Goal: Check status: Check status

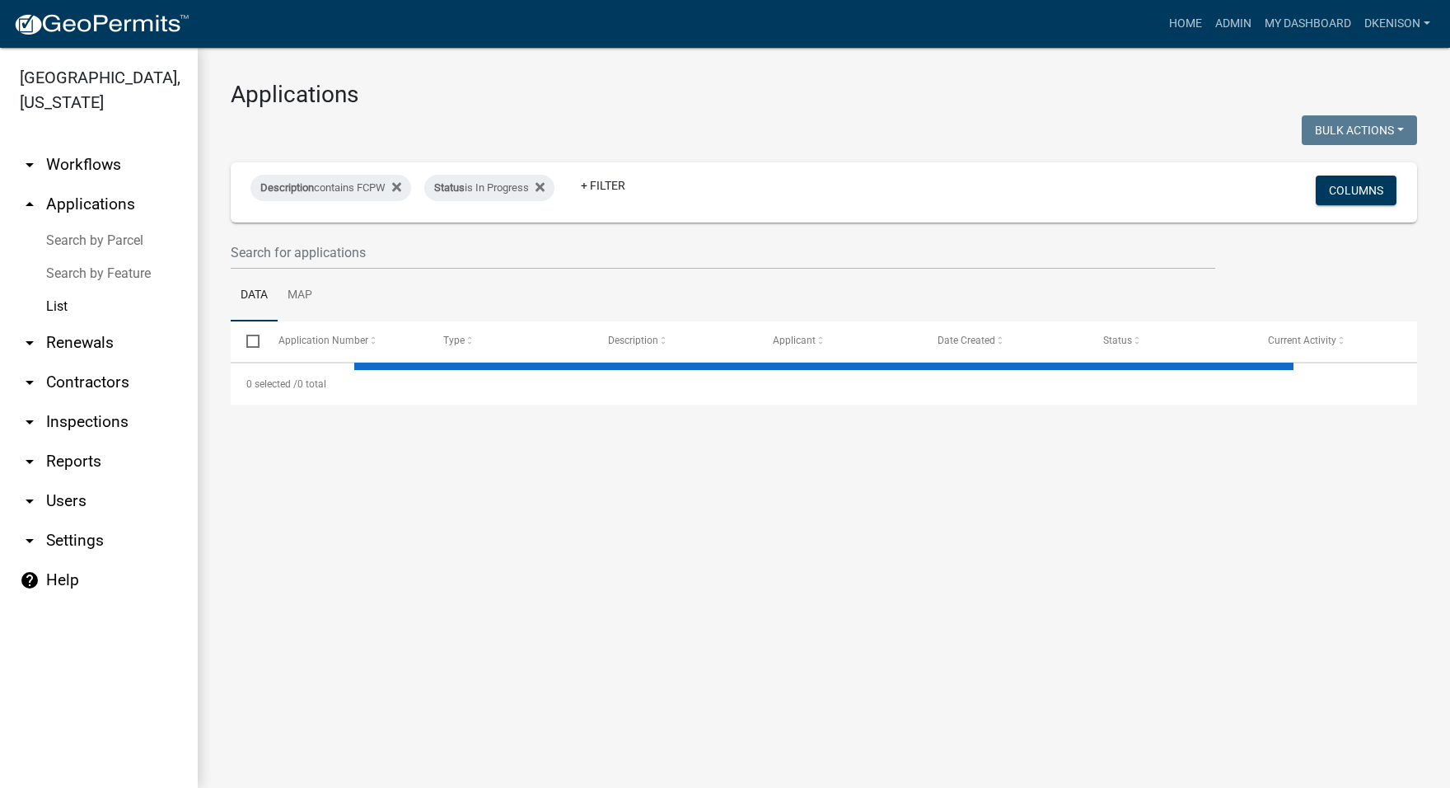
select select "3: 100"
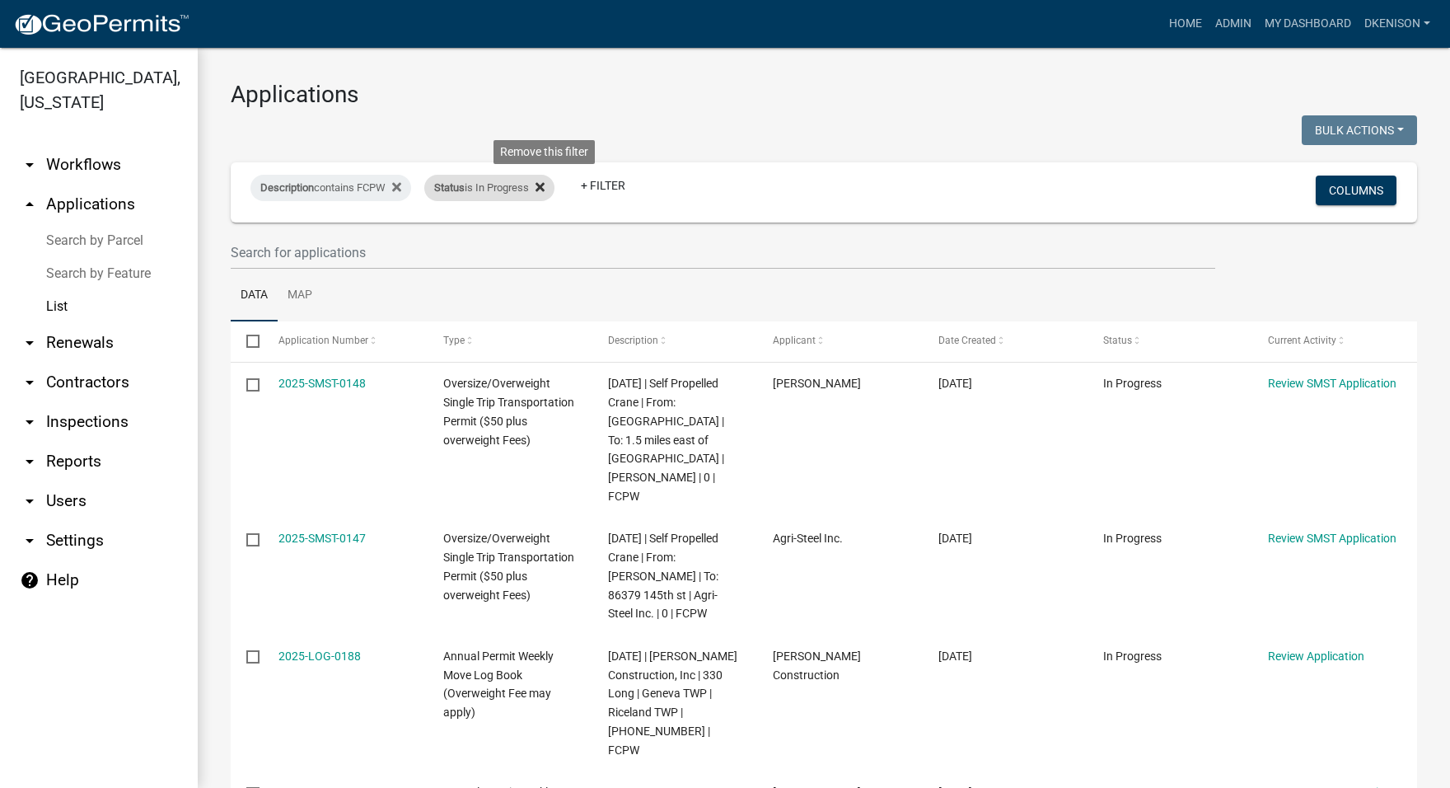
click at [545, 191] on icon at bounding box center [540, 186] width 9 height 13
click at [461, 185] on link "+ Filter" at bounding box center [459, 186] width 71 height 30
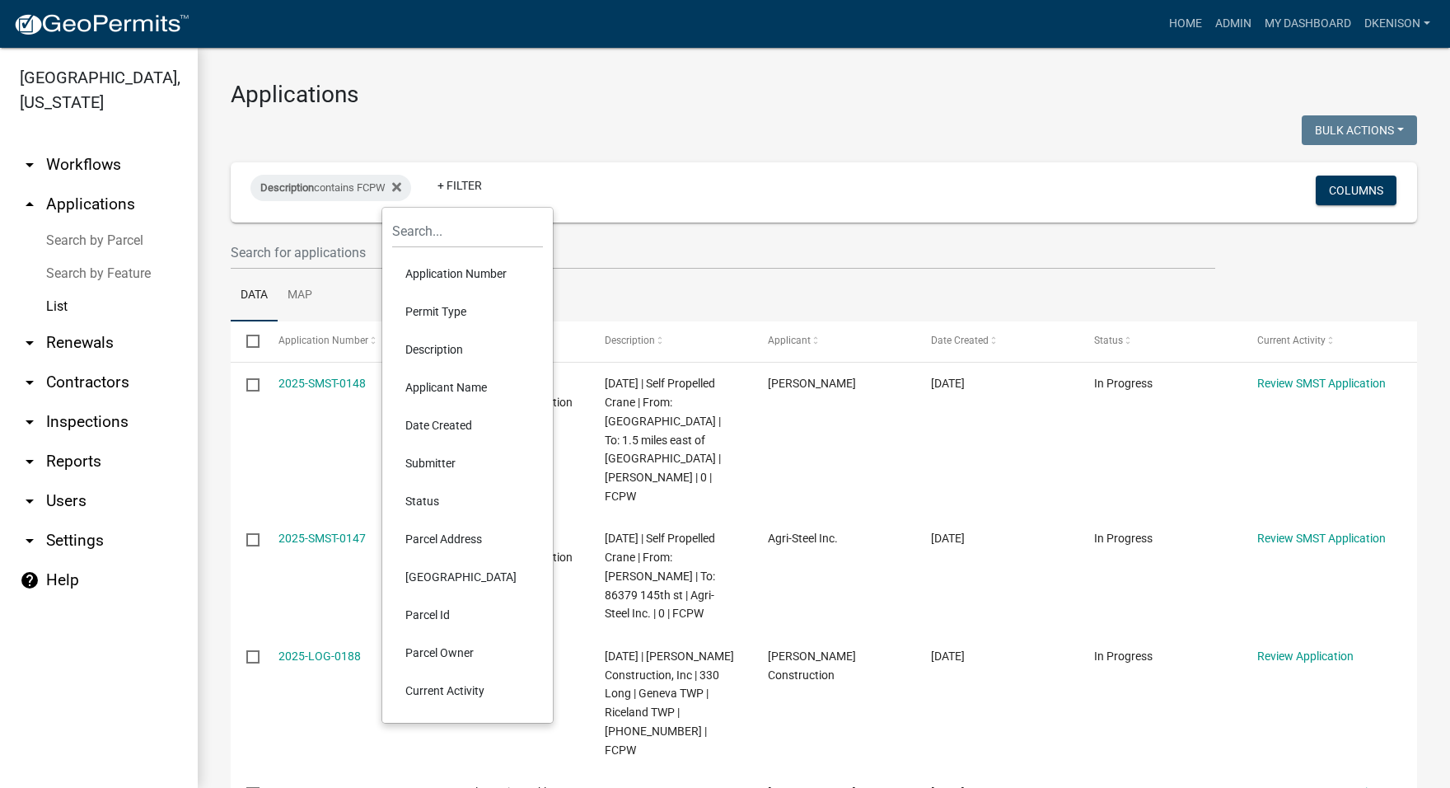
click at [425, 501] on li "Status" at bounding box center [467, 501] width 151 height 38
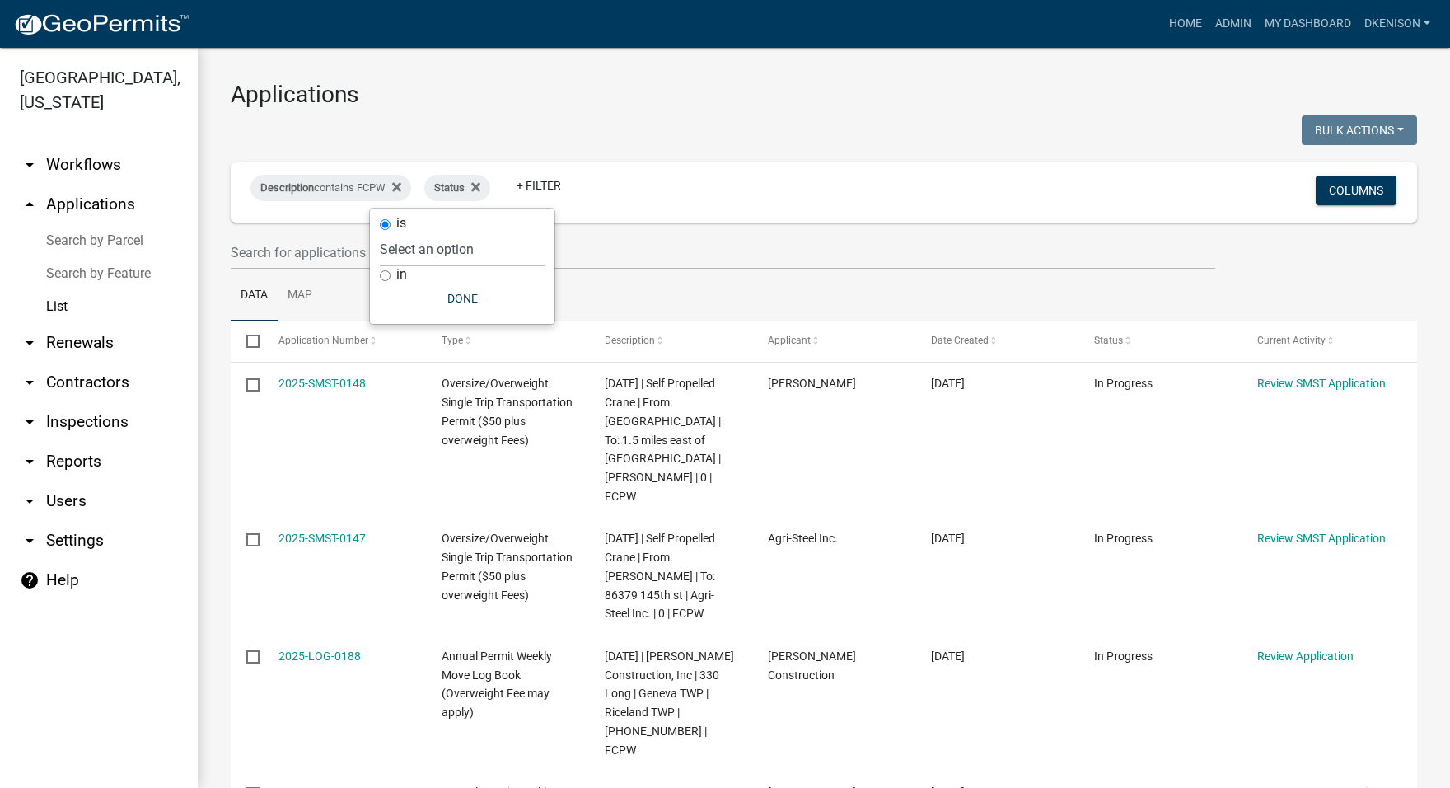
click at [420, 246] on select "Select an option Not Started In Progress Completed Expired Locked Withdrawn Voi…" at bounding box center [462, 249] width 165 height 34
select select "2"
click at [412, 232] on select "Select an option Not Started In Progress Completed Expired Locked Withdrawn Voi…" at bounding box center [462, 249] width 165 height 34
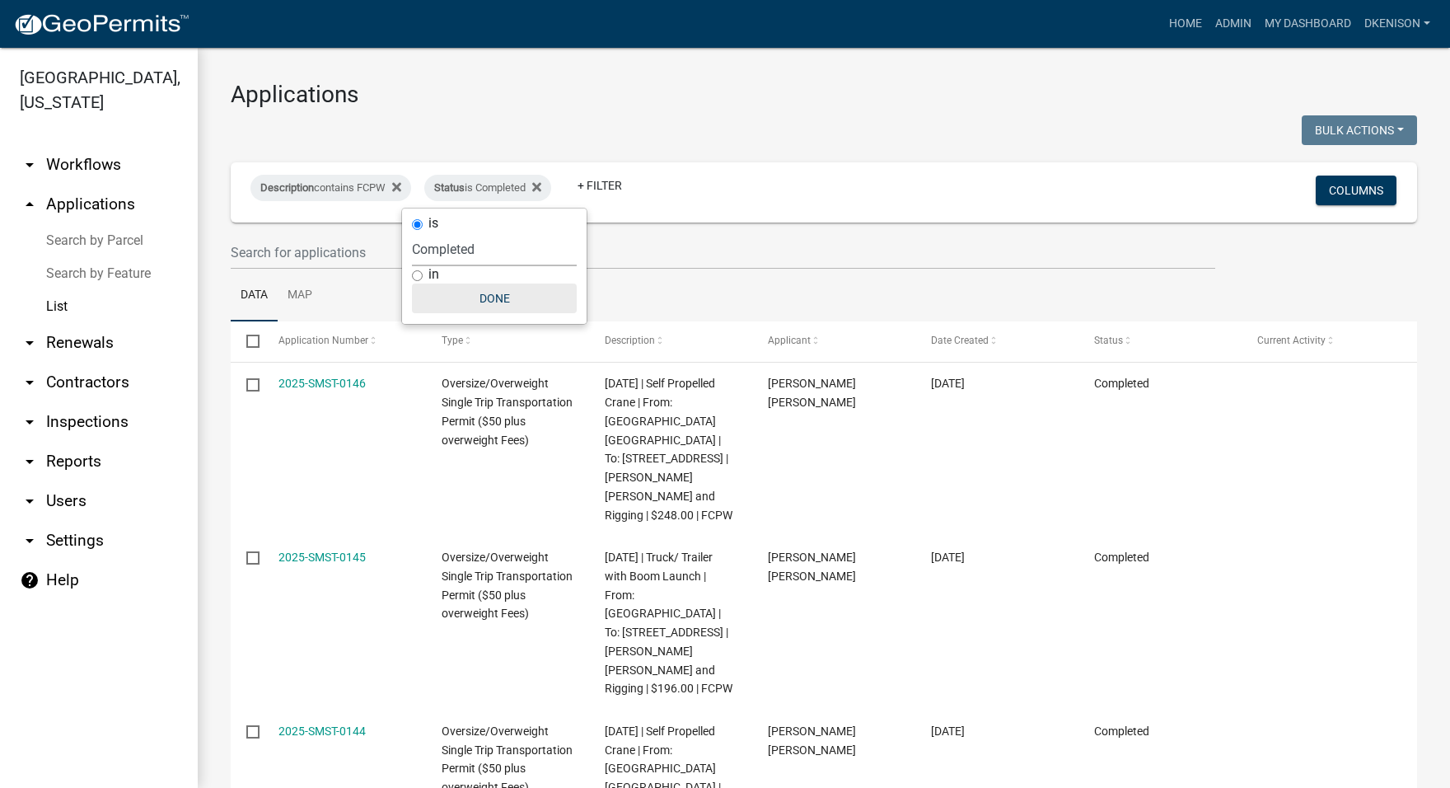
click at [490, 298] on button "Done" at bounding box center [494, 298] width 165 height 30
click at [1333, 192] on button "Columns" at bounding box center [1356, 190] width 81 height 30
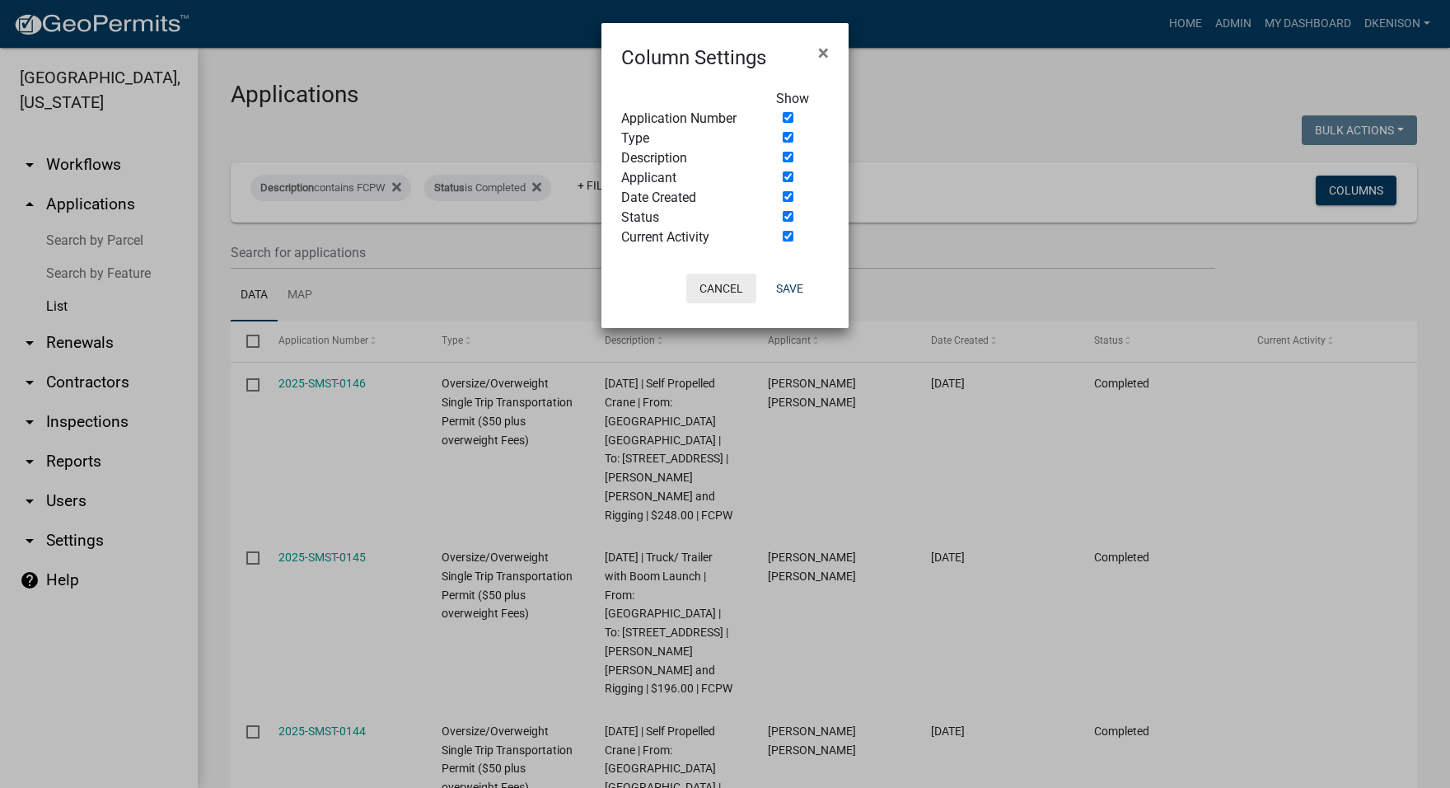
click at [711, 289] on button "Cancel" at bounding box center [721, 289] width 70 height 30
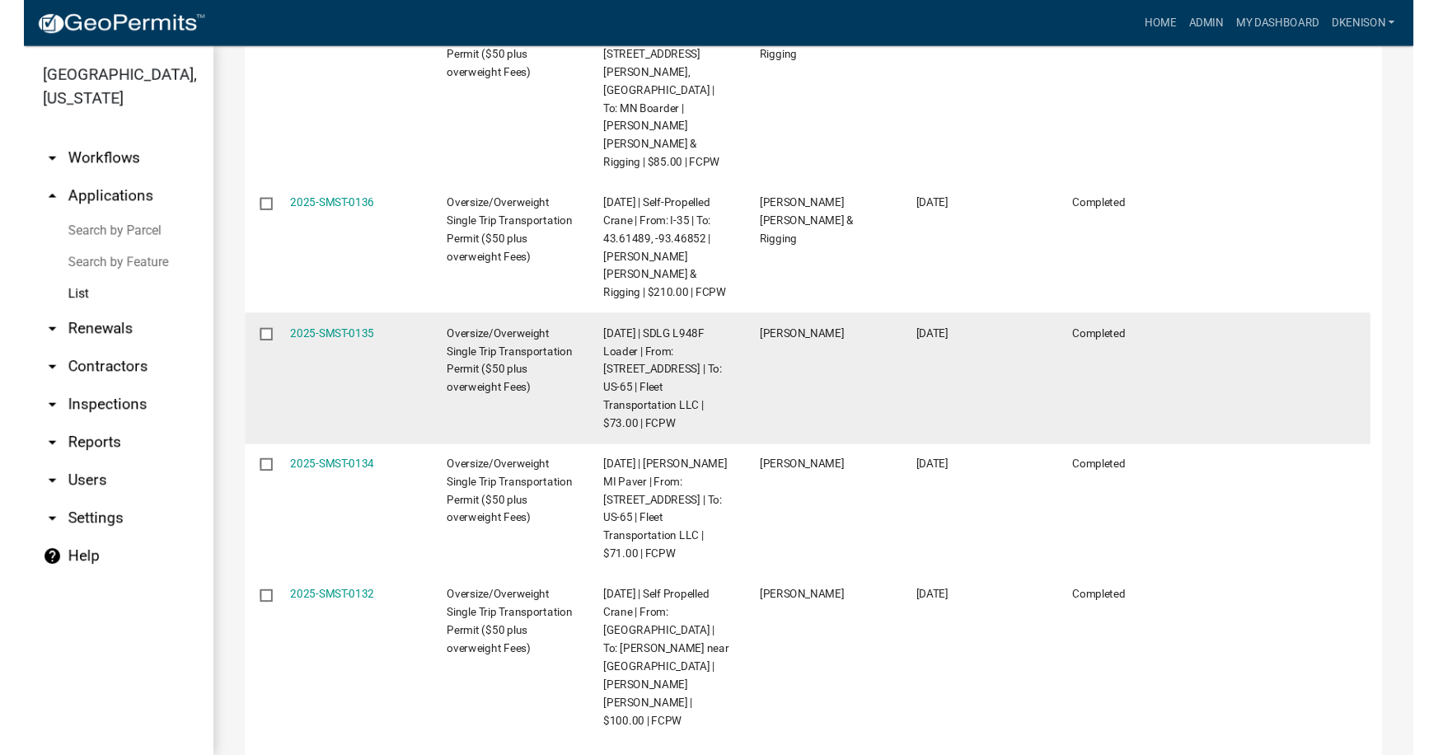
scroll to position [2060, 0]
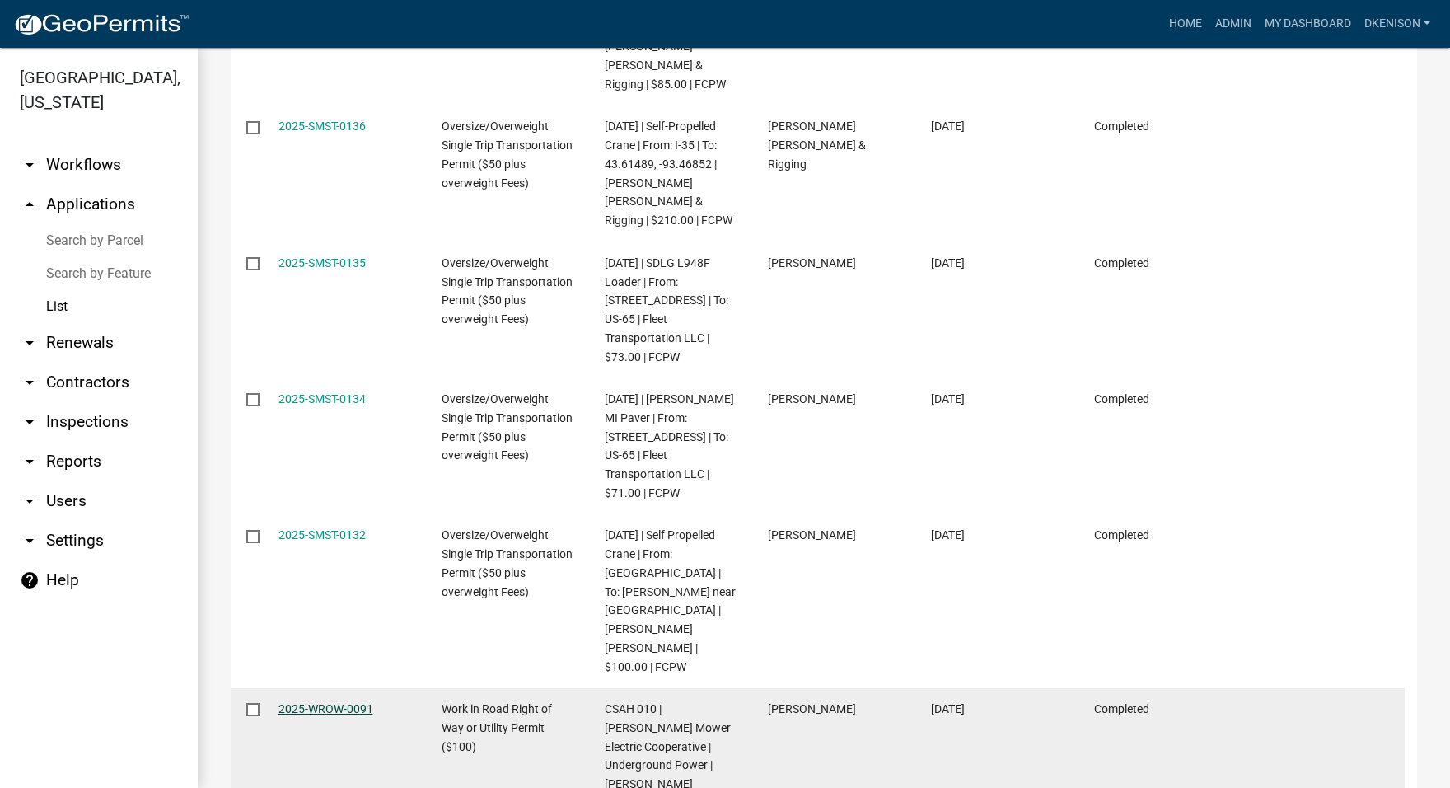
click at [319, 702] on link "2025-WROW-0091" at bounding box center [325, 708] width 95 height 13
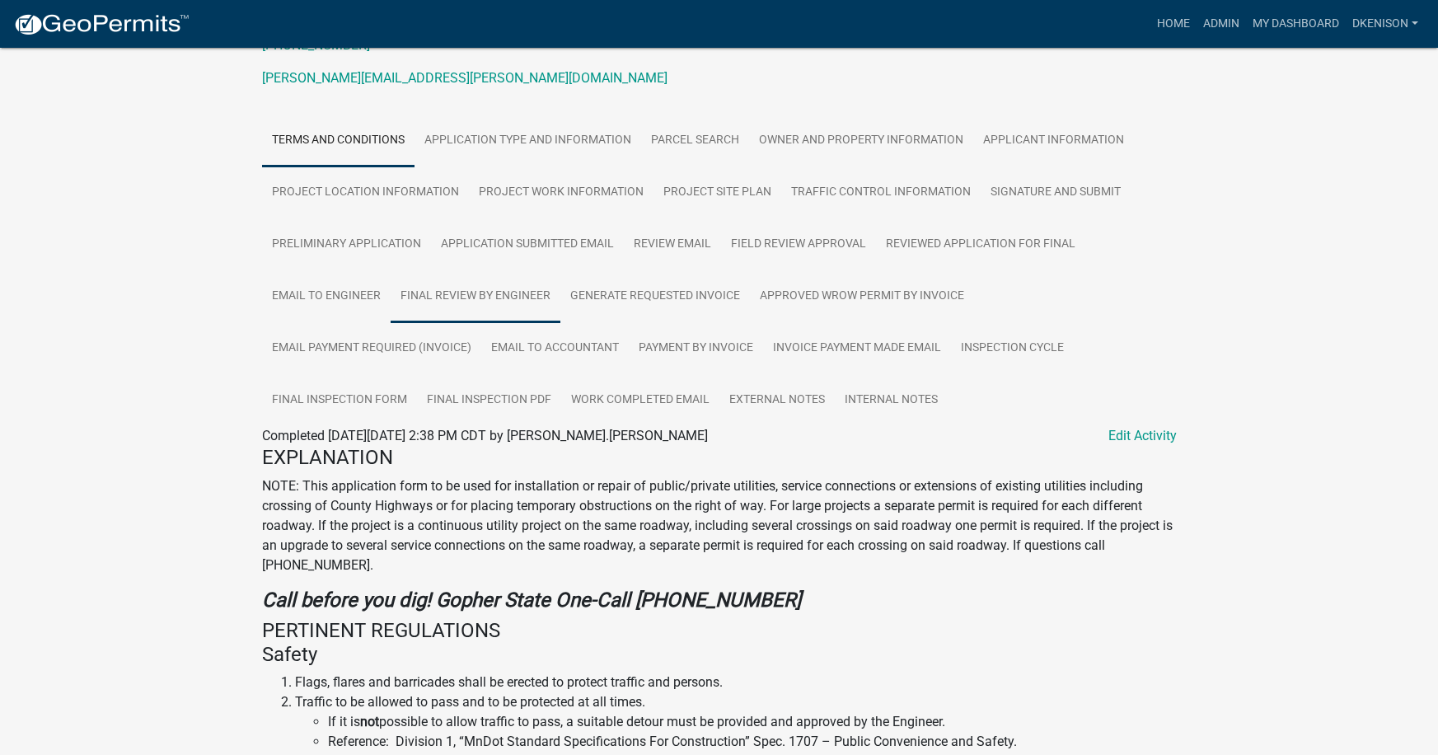
scroll to position [330, 0]
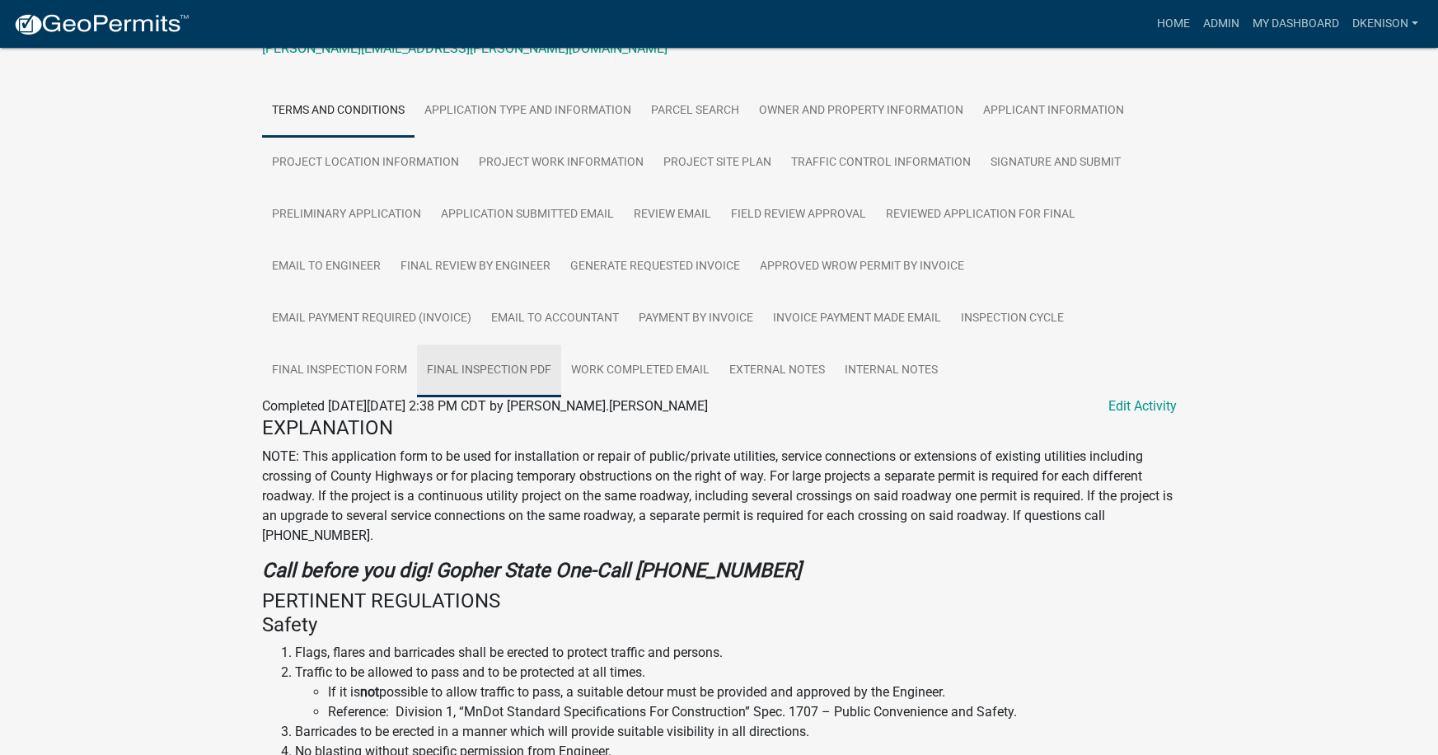
click at [511, 344] on link "Final Inspection PDF" at bounding box center [489, 370] width 144 height 53
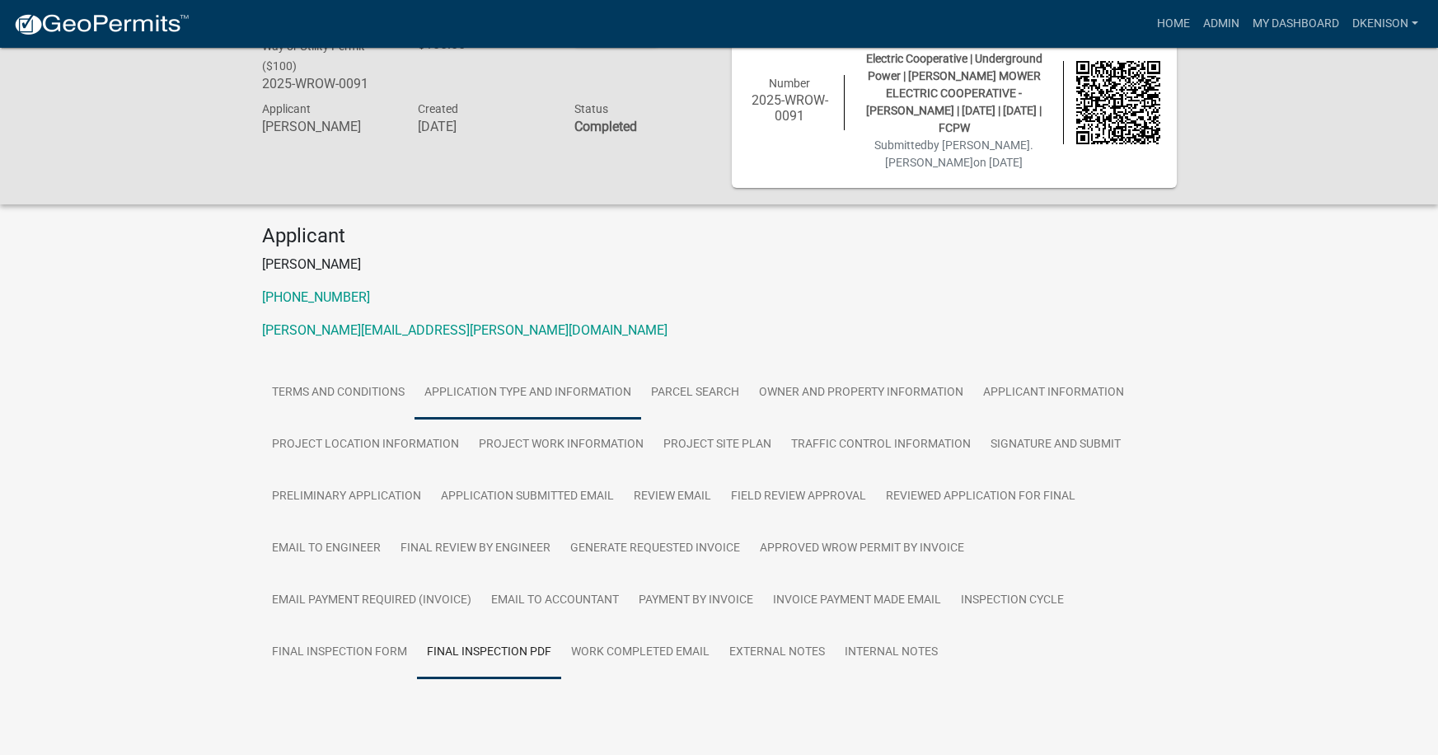
scroll to position [48, 0]
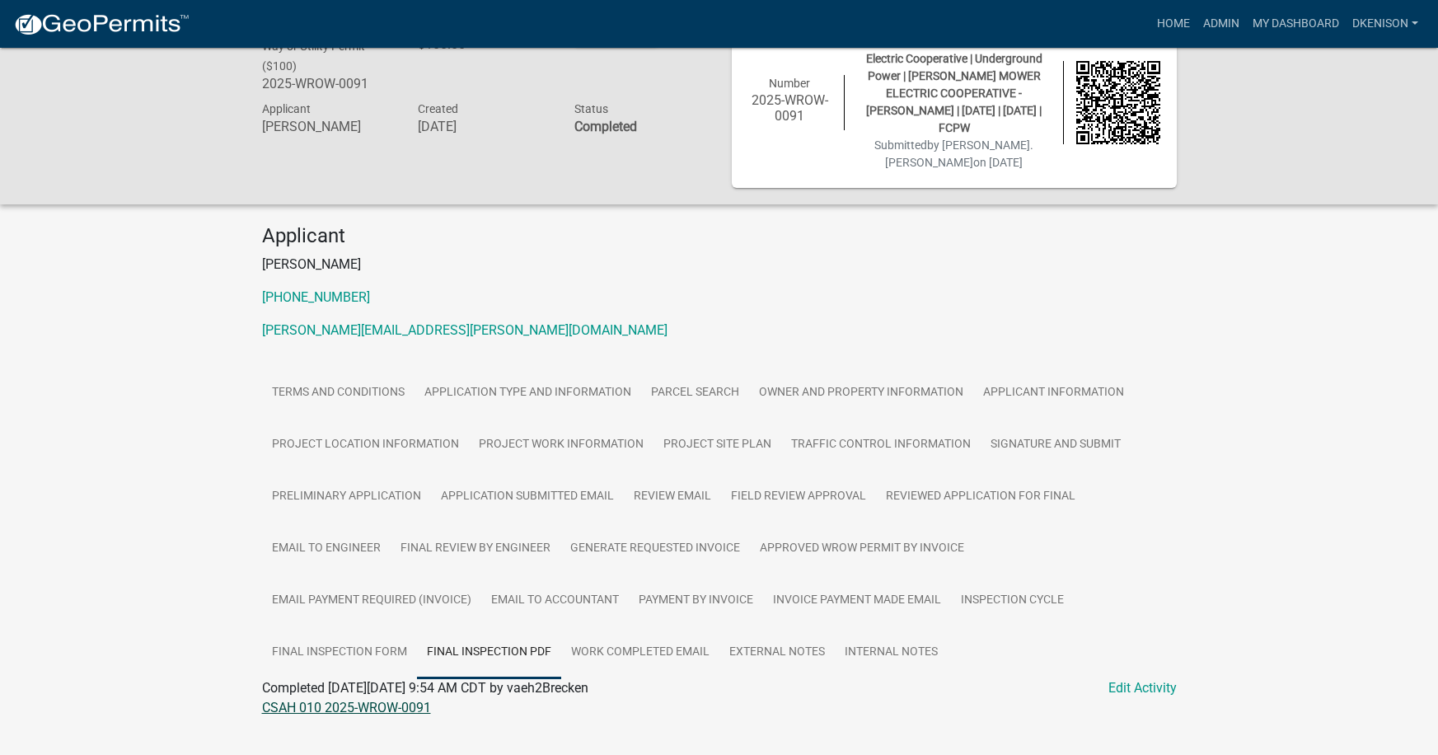
click at [363, 700] on link "CSAH 010 2025-WROW-0091" at bounding box center [346, 708] width 169 height 16
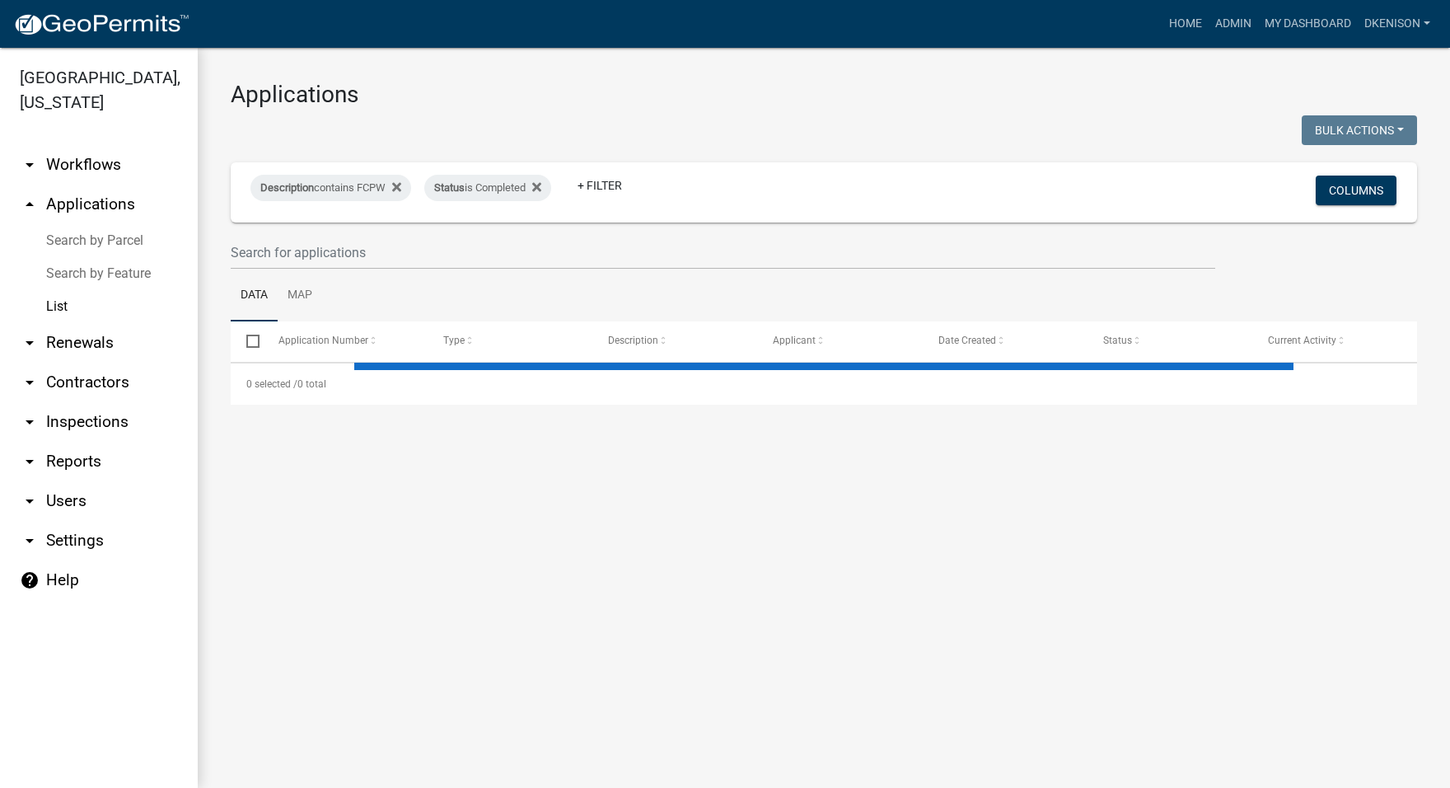
select select "3: 100"
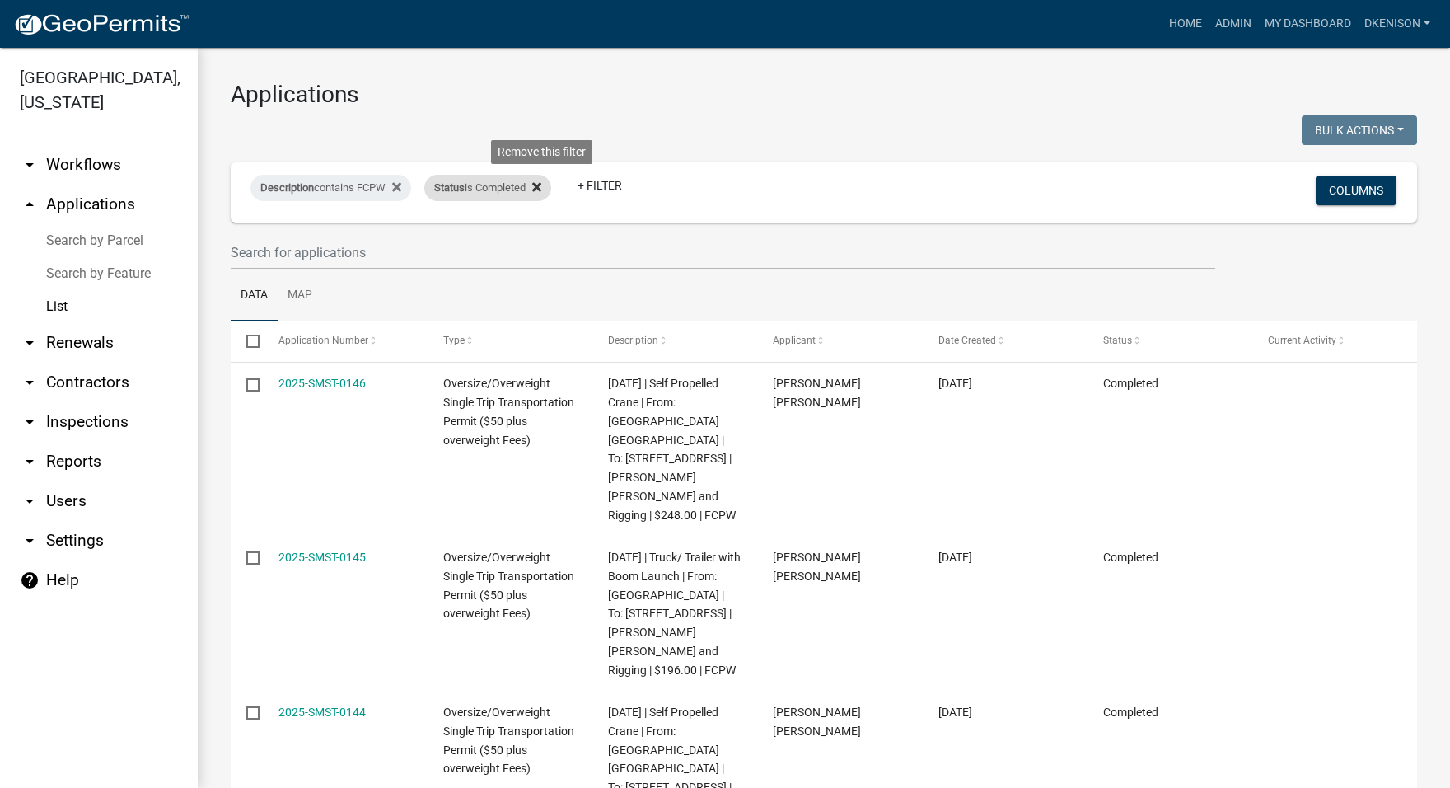
click at [541, 187] on icon at bounding box center [536, 186] width 9 height 9
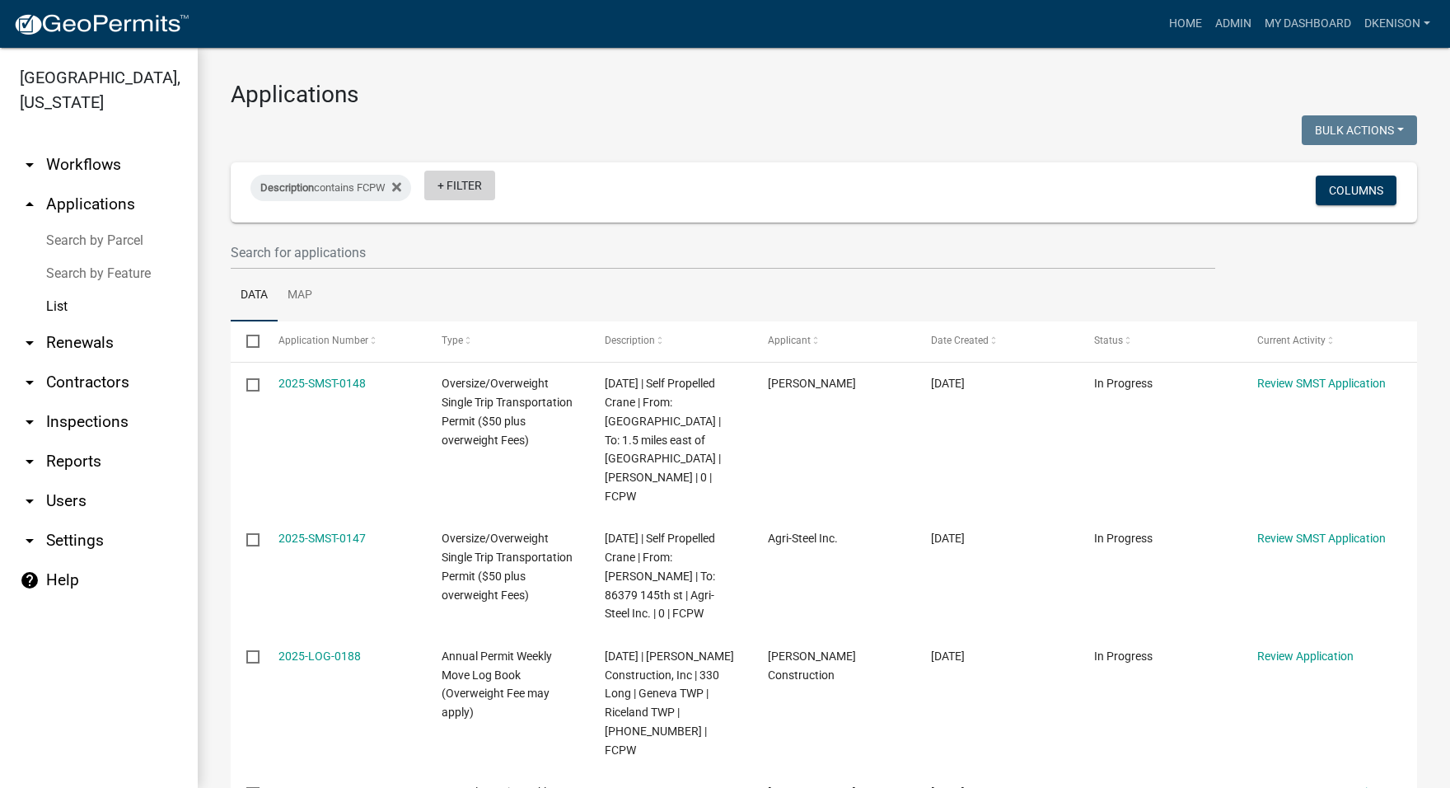
click at [465, 183] on link "+ Filter" at bounding box center [459, 186] width 71 height 30
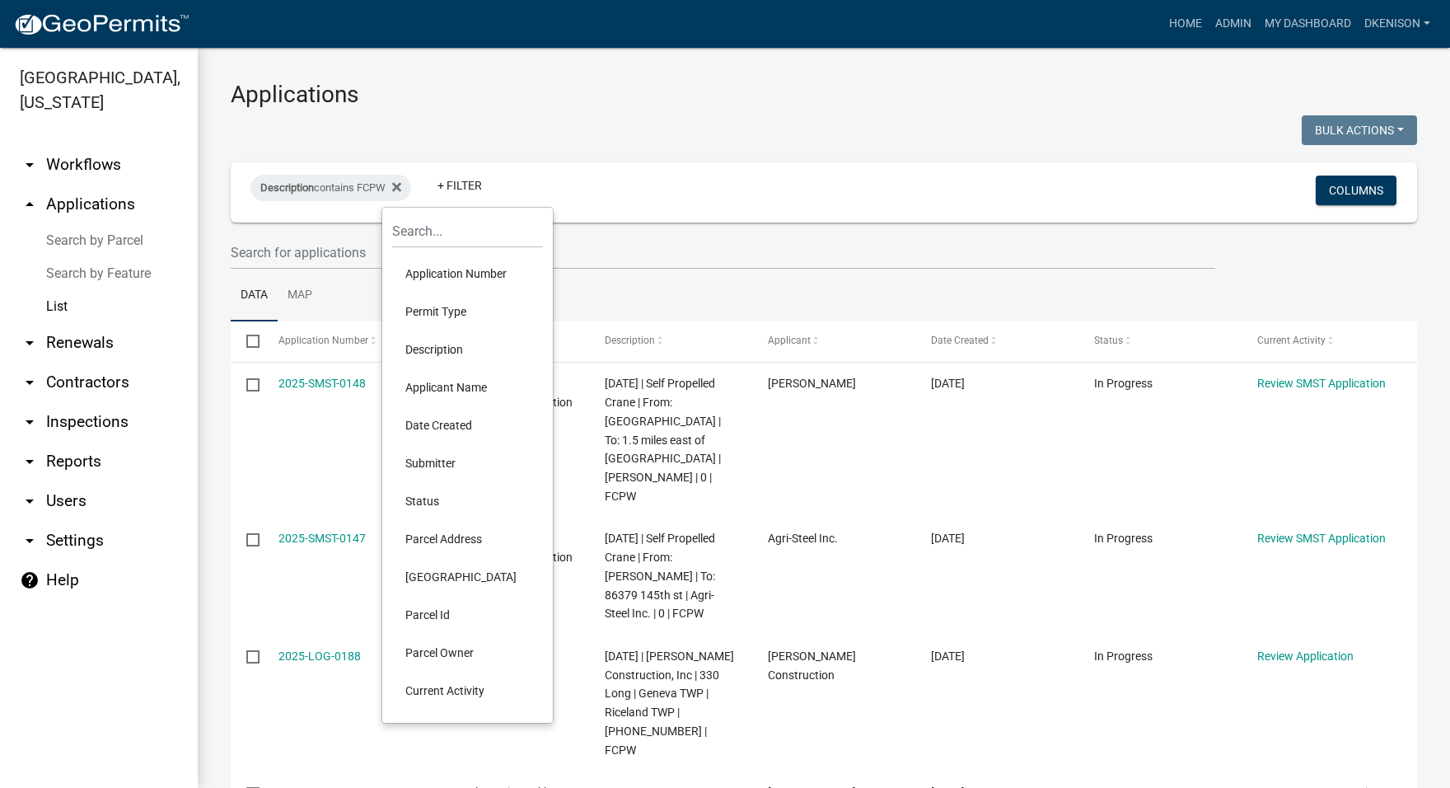
click at [417, 502] on li "Status" at bounding box center [467, 501] width 151 height 38
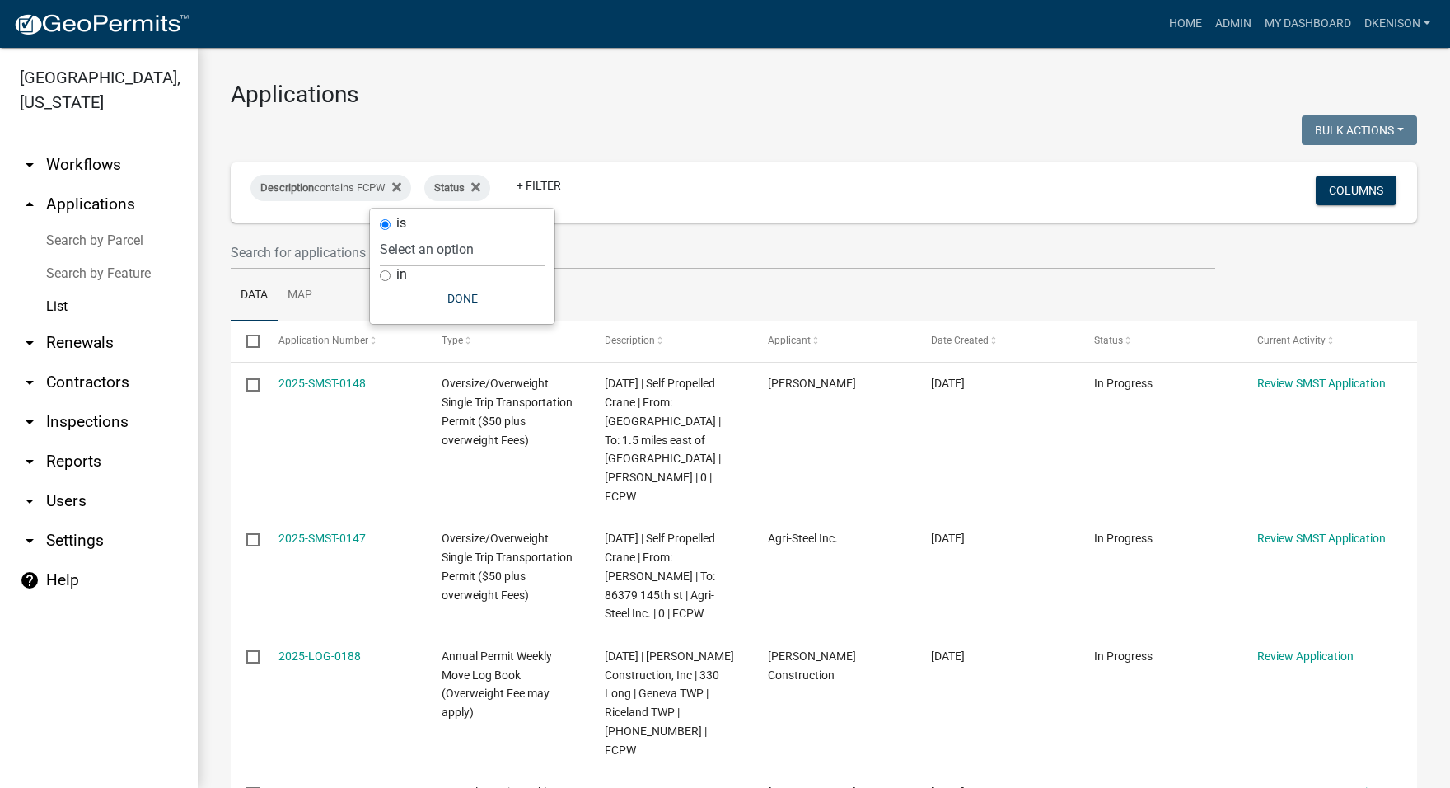
click at [452, 250] on select "Select an option Not Started In Progress Completed Expired Locked Withdrawn Voi…" at bounding box center [462, 249] width 165 height 34
select select "1"
click at [414, 232] on select "Select an option Not Started In Progress Completed Expired Locked Withdrawn Voi…" at bounding box center [462, 249] width 165 height 34
click at [498, 293] on button "Done" at bounding box center [496, 298] width 165 height 30
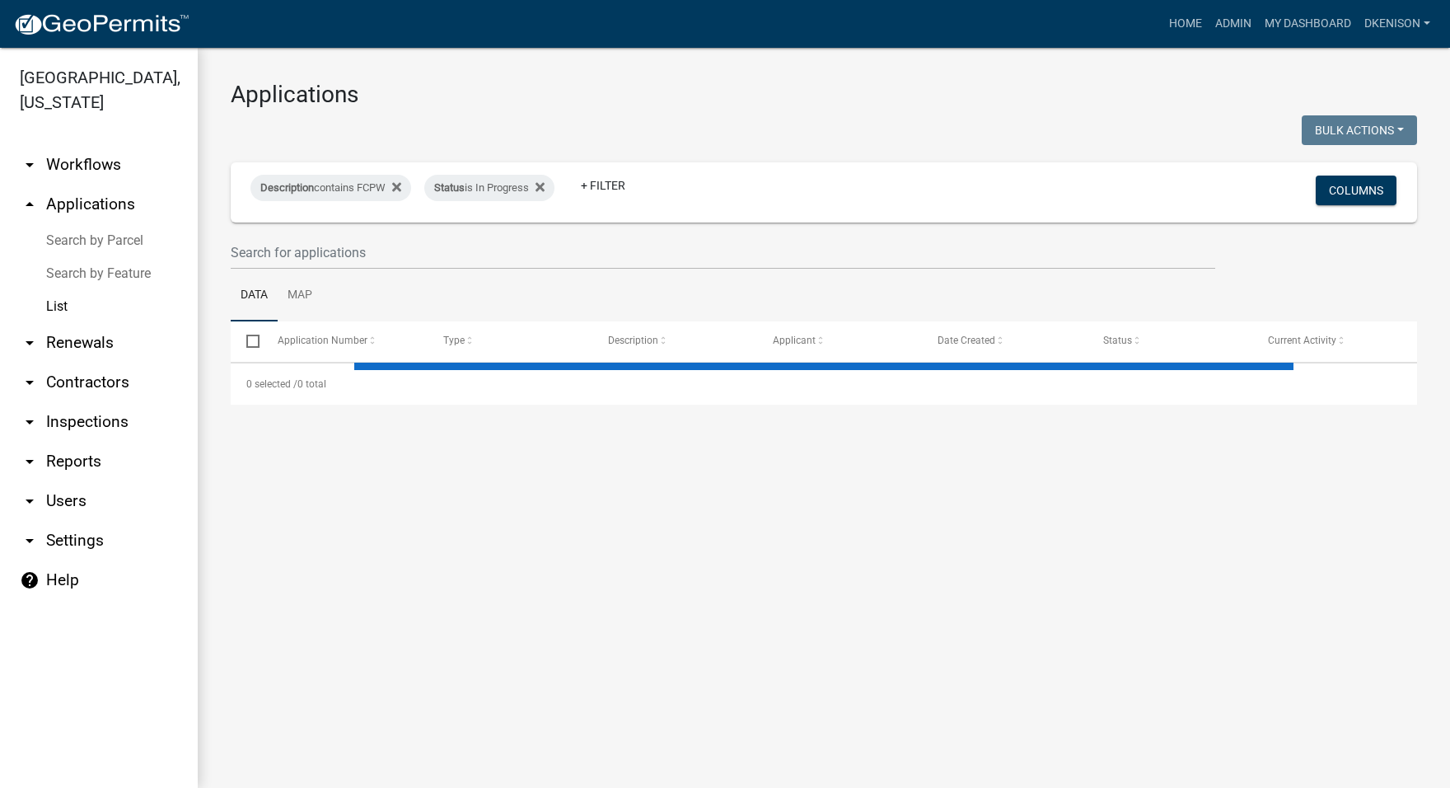
select select "3: 100"
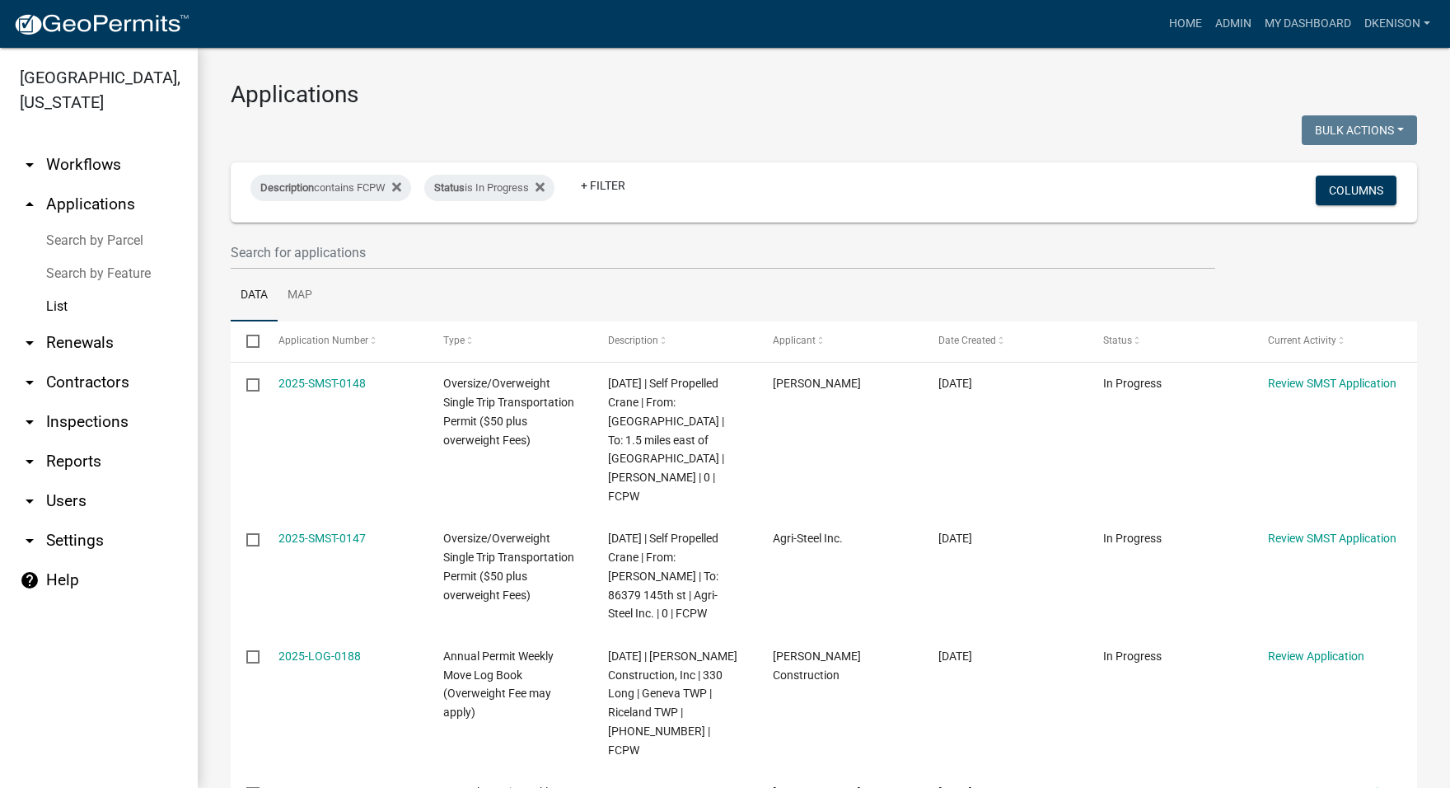
drag, startPoint x: 91, startPoint y: 161, endPoint x: 89, endPoint y: 148, distance: 13.3
click at [90, 161] on link "arrow_drop_down Workflows" at bounding box center [99, 165] width 198 height 40
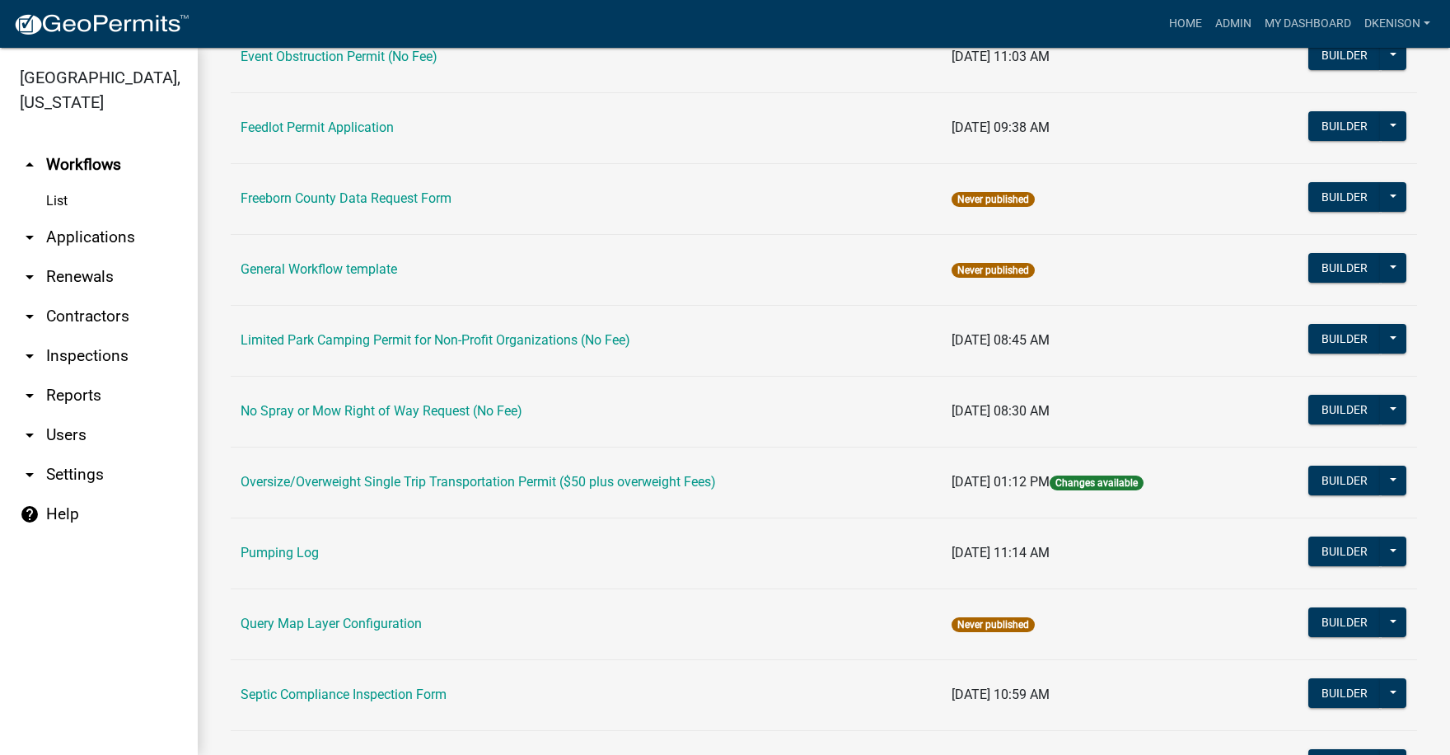
scroll to position [412, 0]
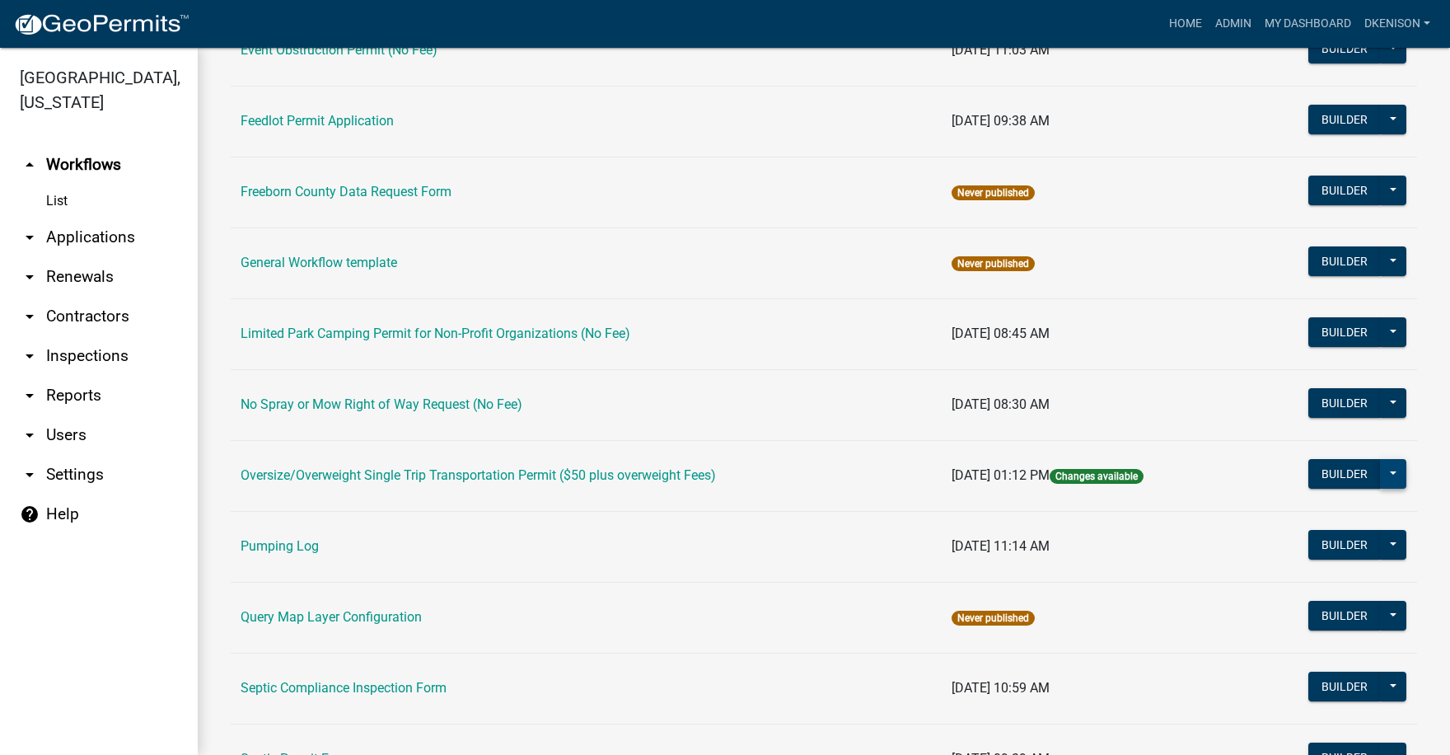
click at [1380, 473] on button at bounding box center [1393, 474] width 26 height 30
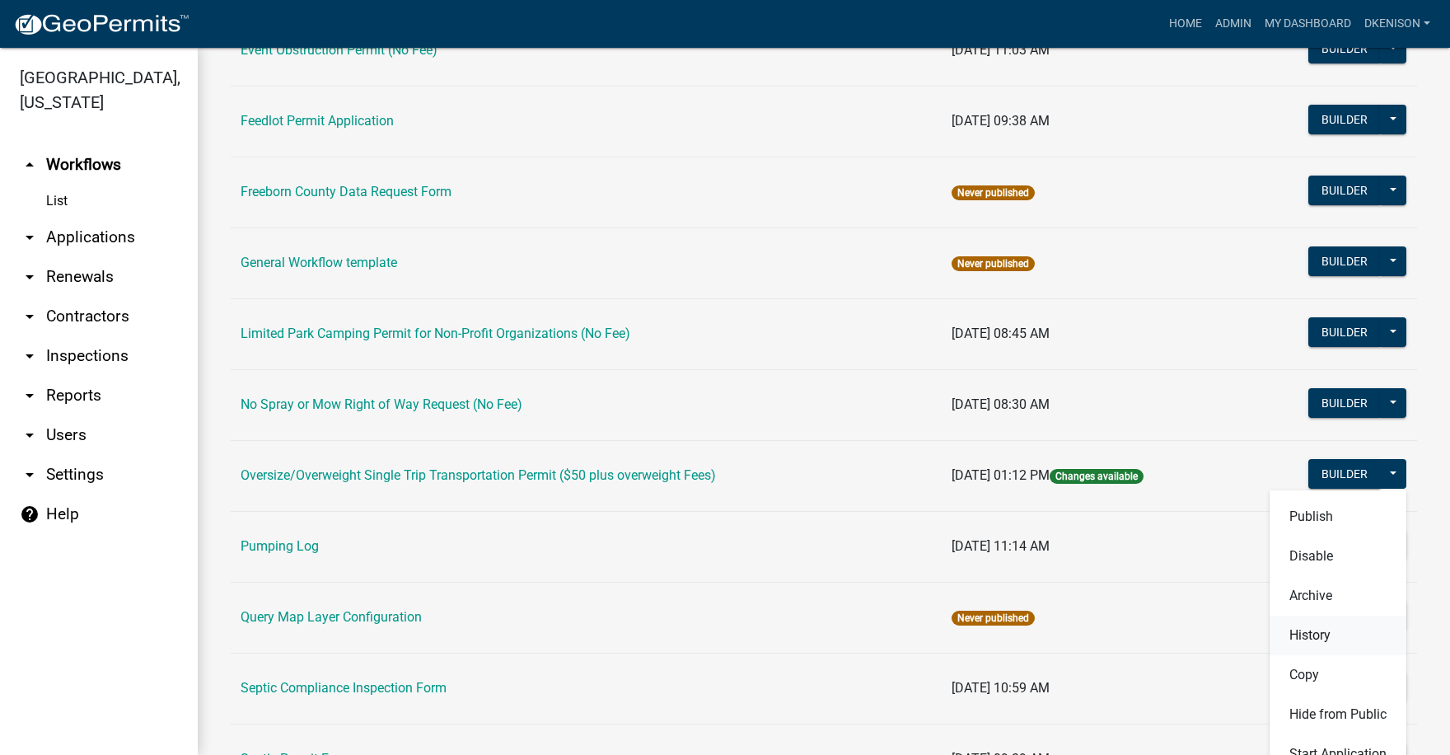
click at [1309, 634] on button "History" at bounding box center [1338, 635] width 137 height 40
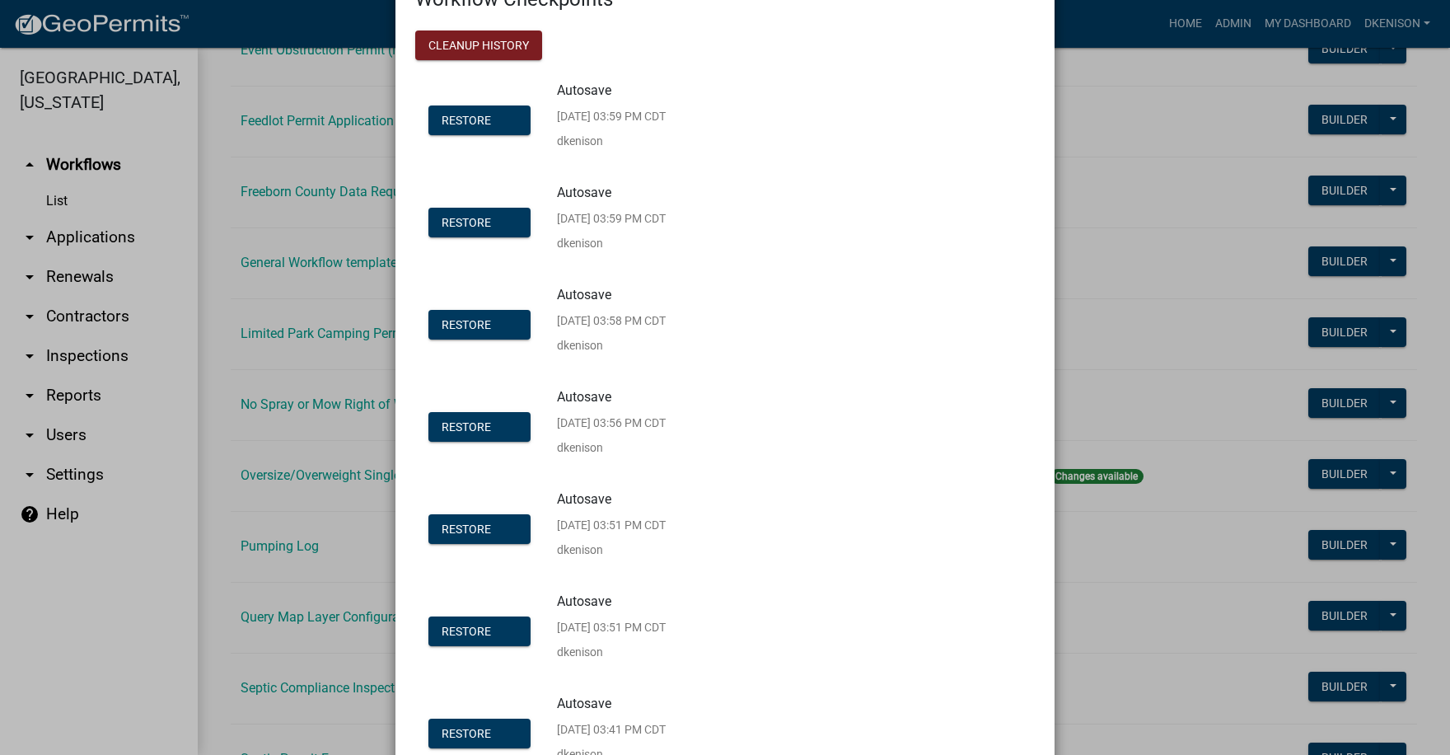
scroll to position [0, 0]
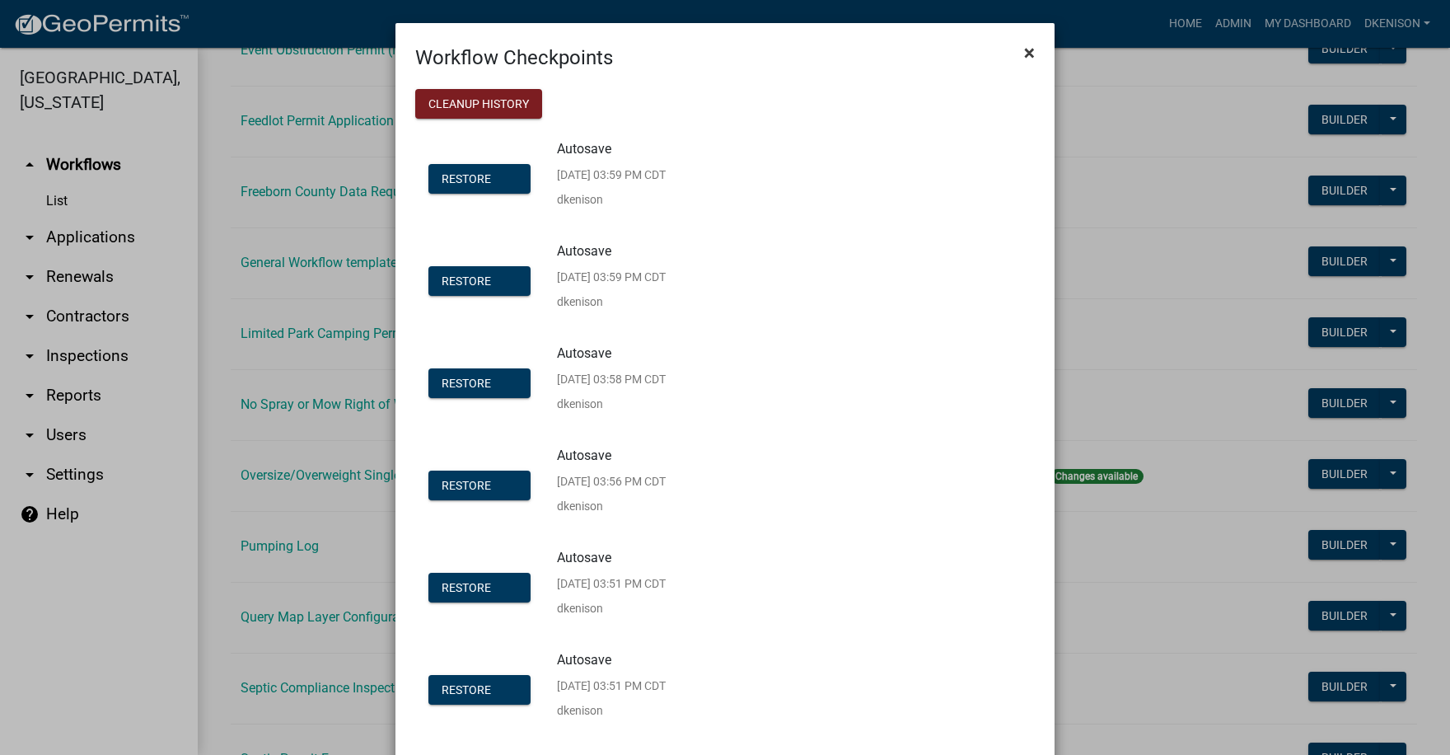
click at [1024, 54] on span "×" at bounding box center [1029, 52] width 11 height 23
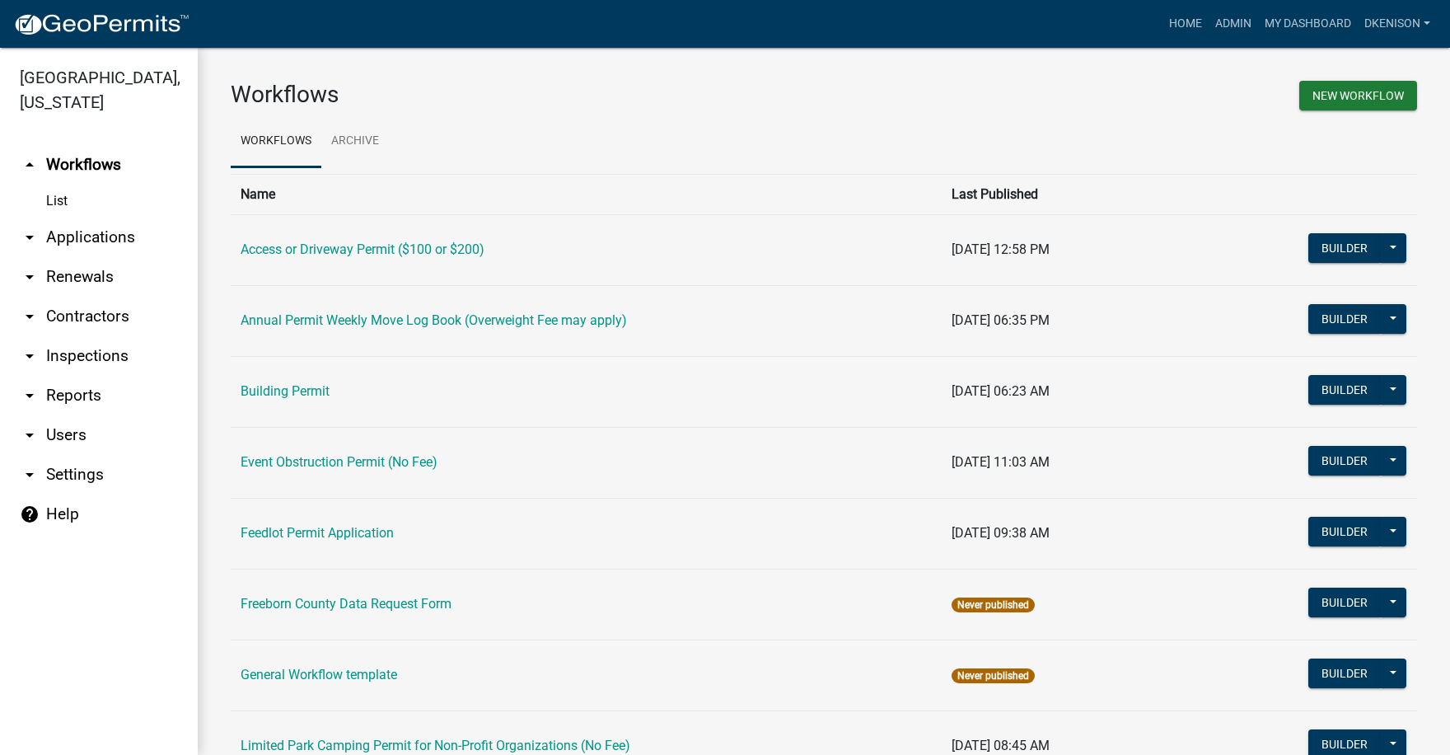
click at [63, 239] on link "arrow_drop_down Applications" at bounding box center [99, 238] width 198 height 40
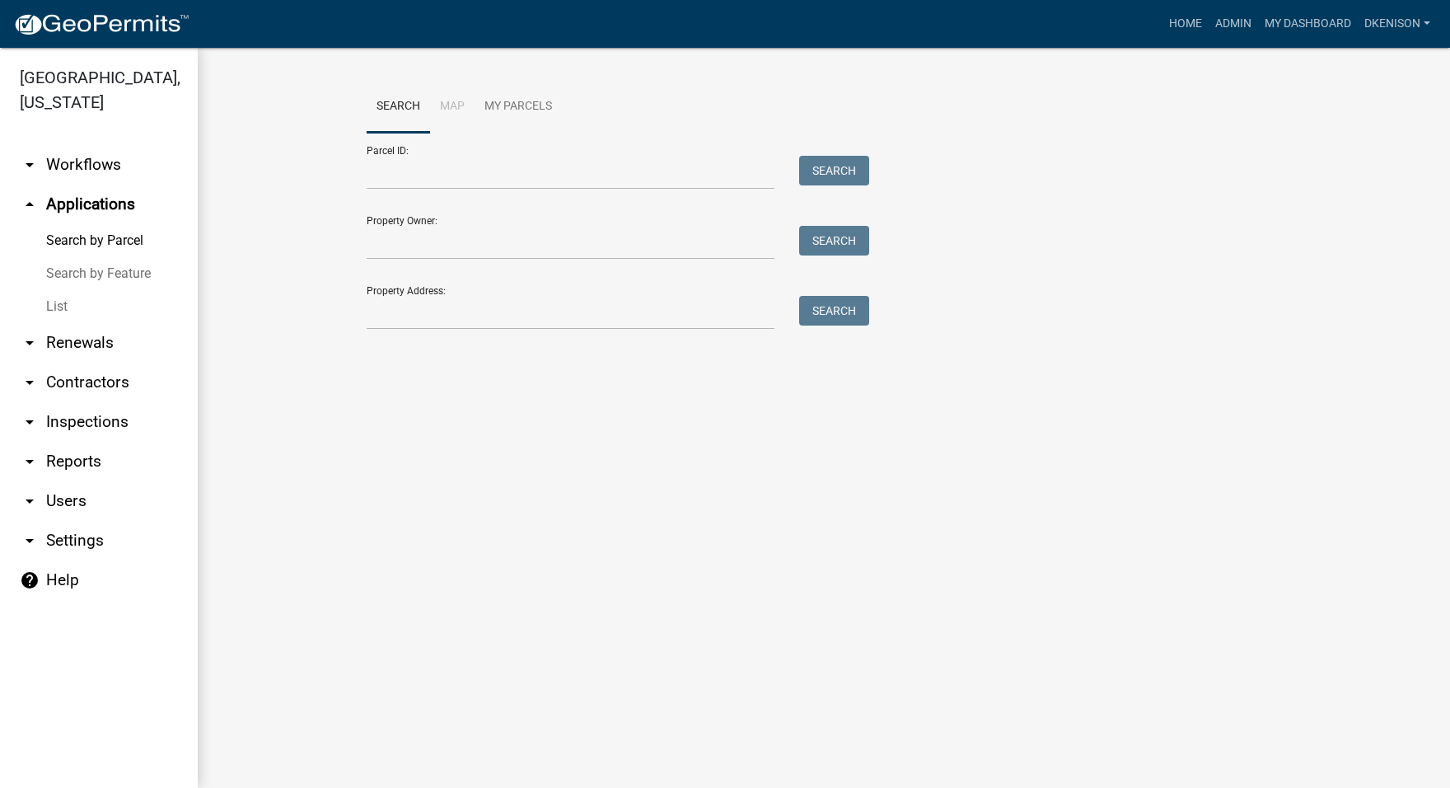
click at [75, 164] on link "arrow_drop_down Workflows" at bounding box center [99, 165] width 198 height 40
